Goal: Information Seeking & Learning: Find contact information

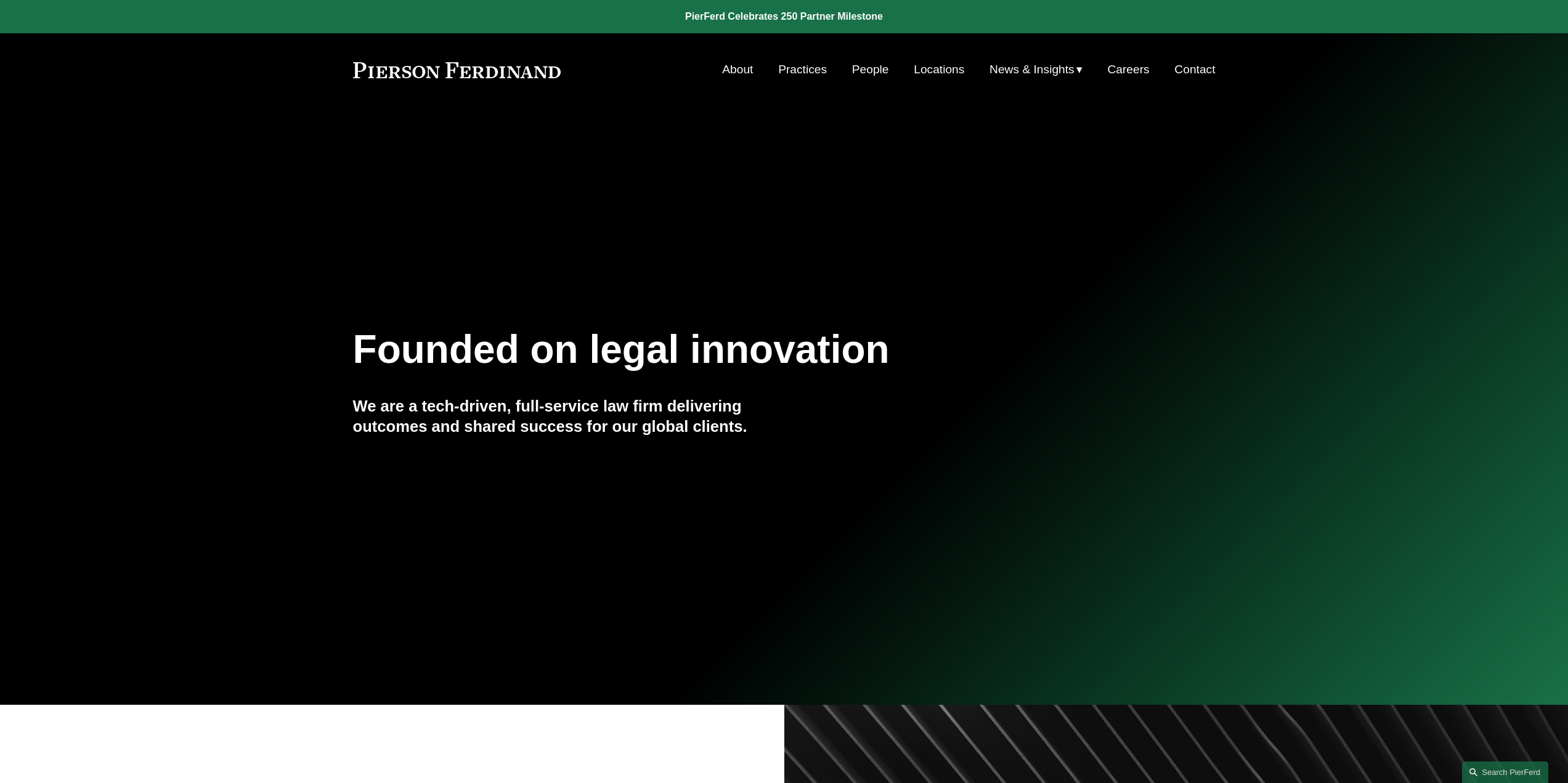
click at [857, 68] on link "People" at bounding box center [871, 69] width 37 height 23
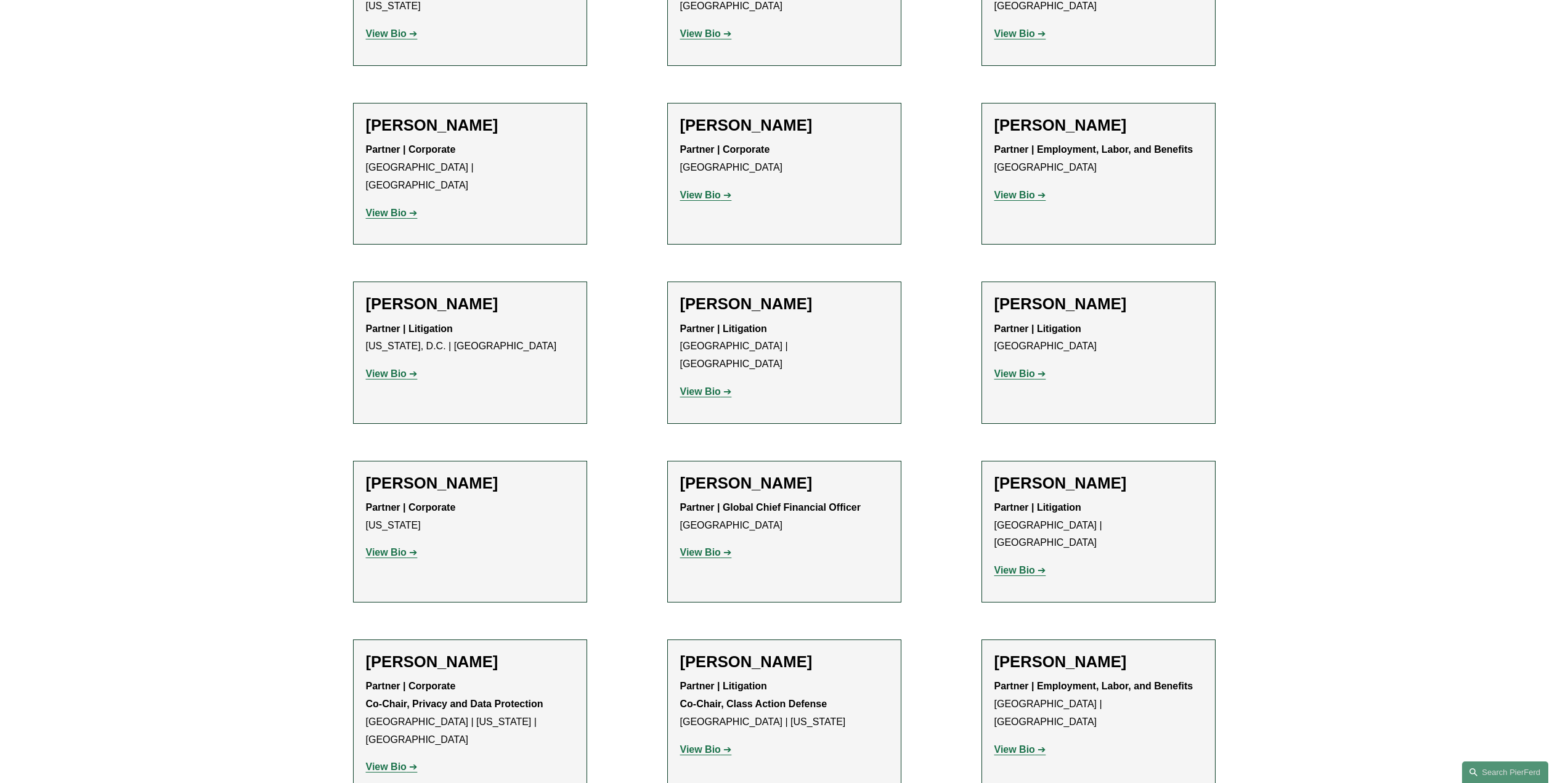
scroll to position [9243, 0]
